Goal: Find contact information: Find contact information

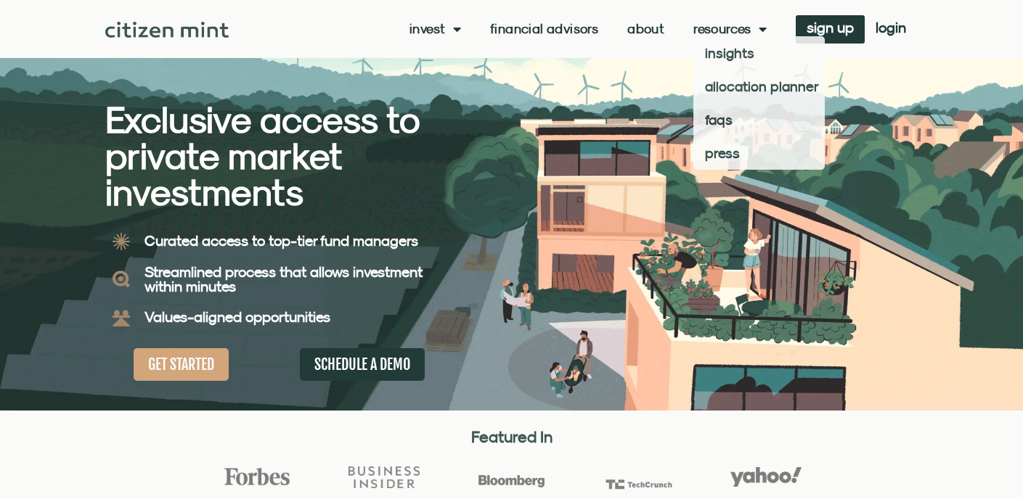
click at [642, 28] on link "About" at bounding box center [645, 29] width 37 height 15
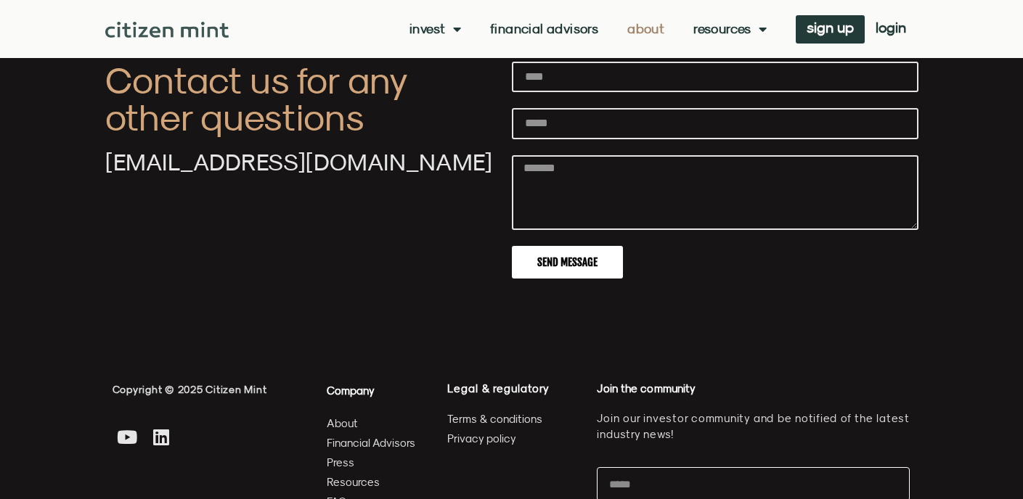
scroll to position [4952, 0]
